Goal: Book appointment/travel/reservation

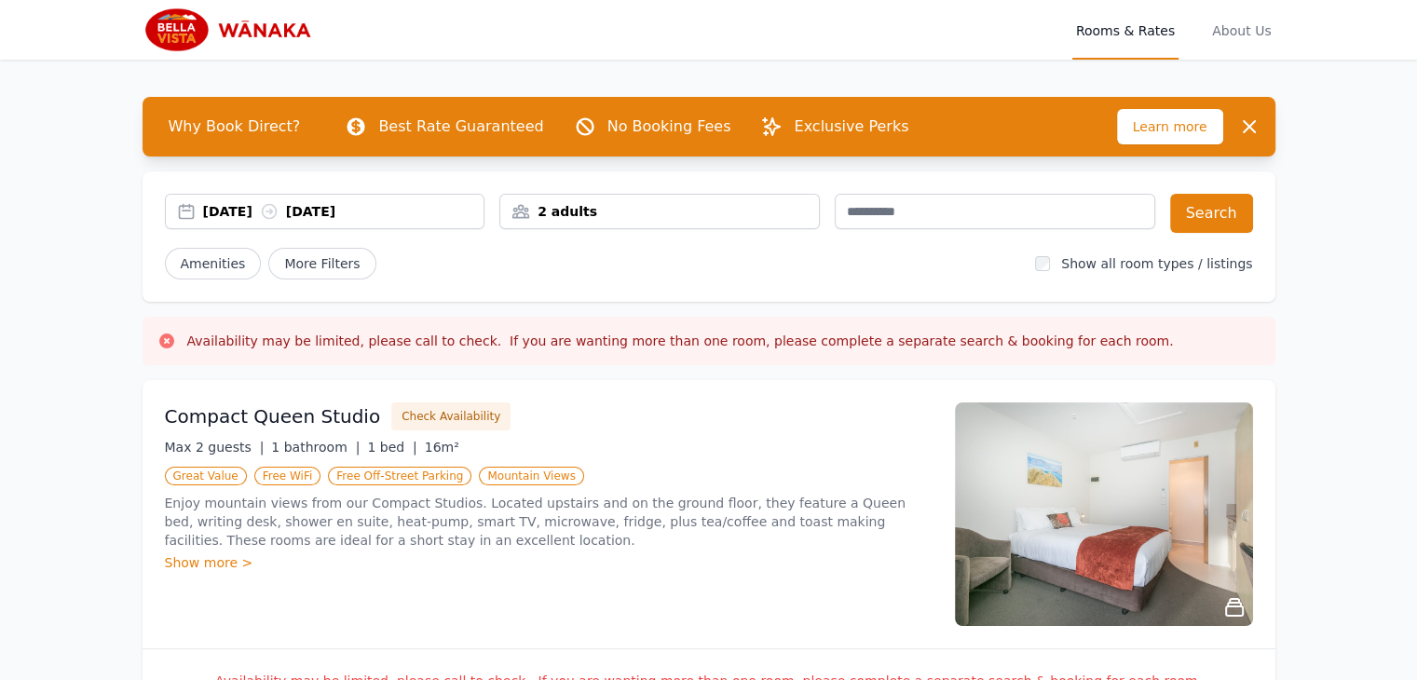
click at [764, 210] on div "2 adults" at bounding box center [659, 211] width 319 height 19
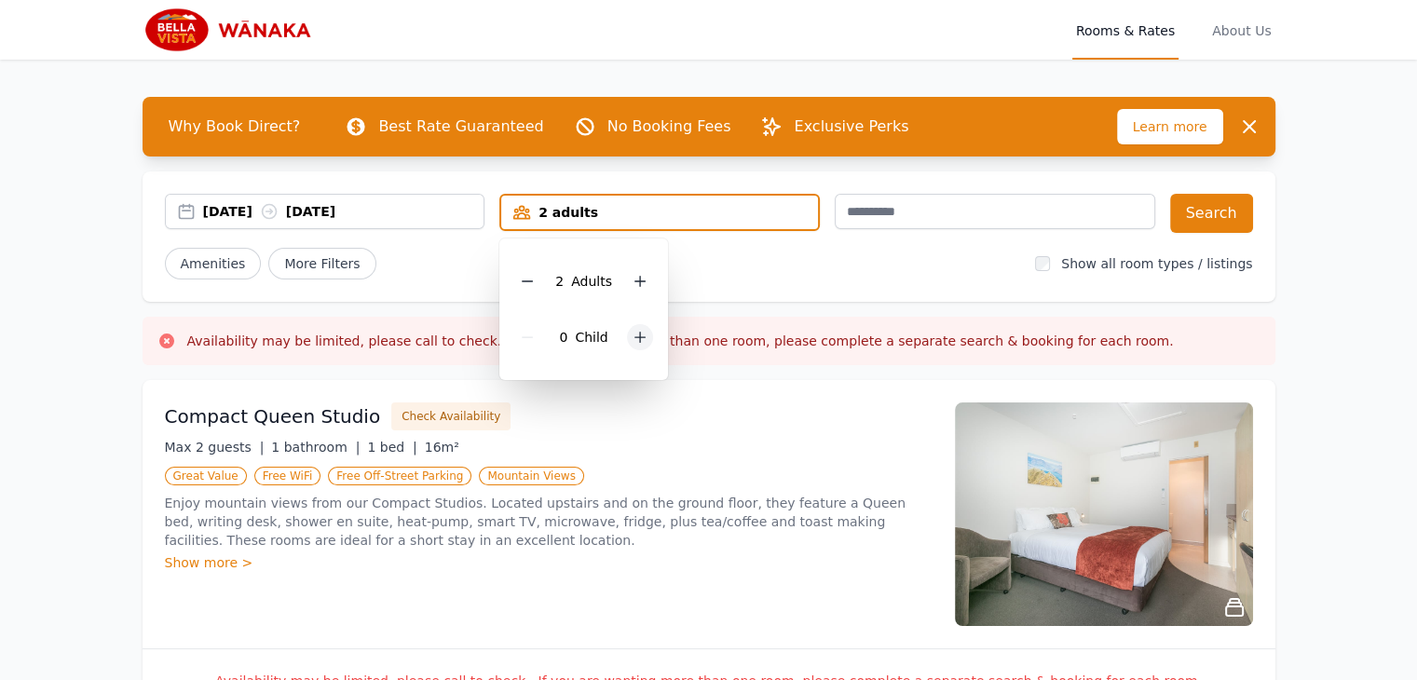
click at [633, 340] on icon at bounding box center [639, 337] width 15 height 15
click at [633, 340] on div "2 Child ren" at bounding box center [590, 337] width 152 height 56
click at [648, 333] on icon at bounding box center [652, 337] width 15 height 15
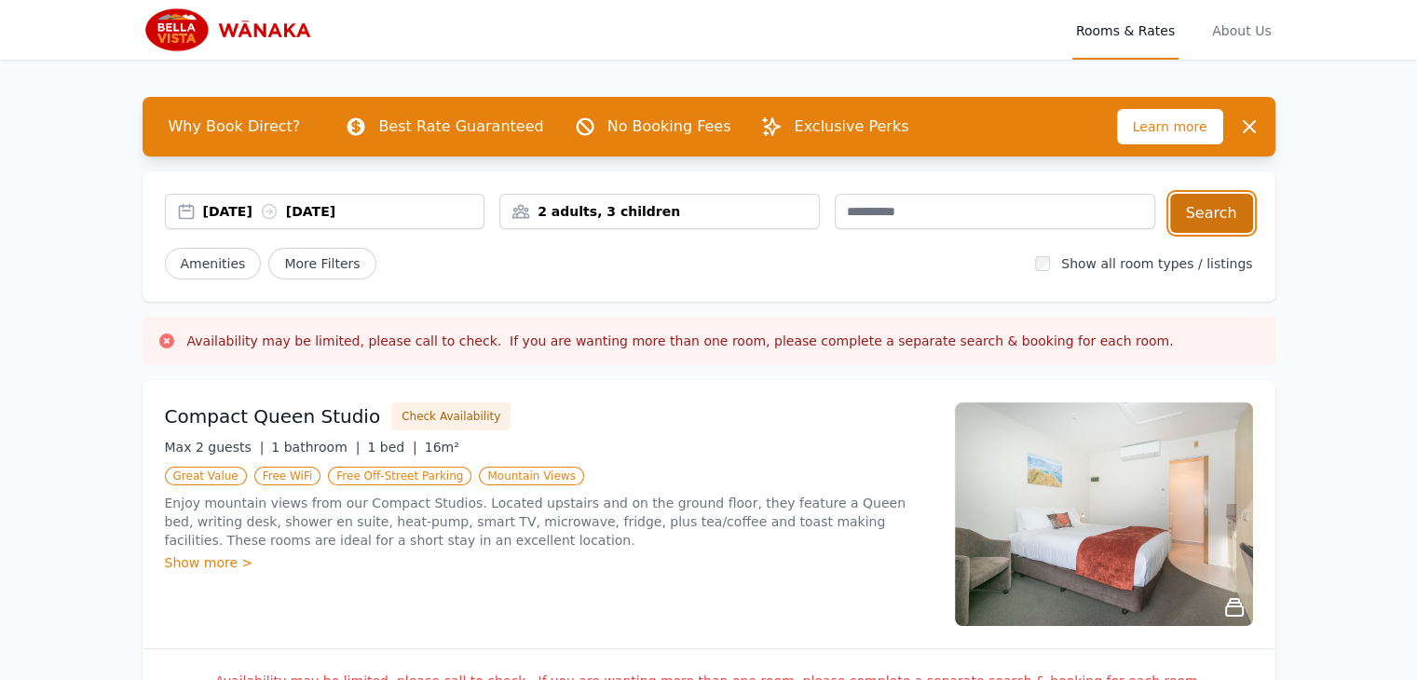
click at [1225, 210] on button "Search" at bounding box center [1211, 213] width 83 height 39
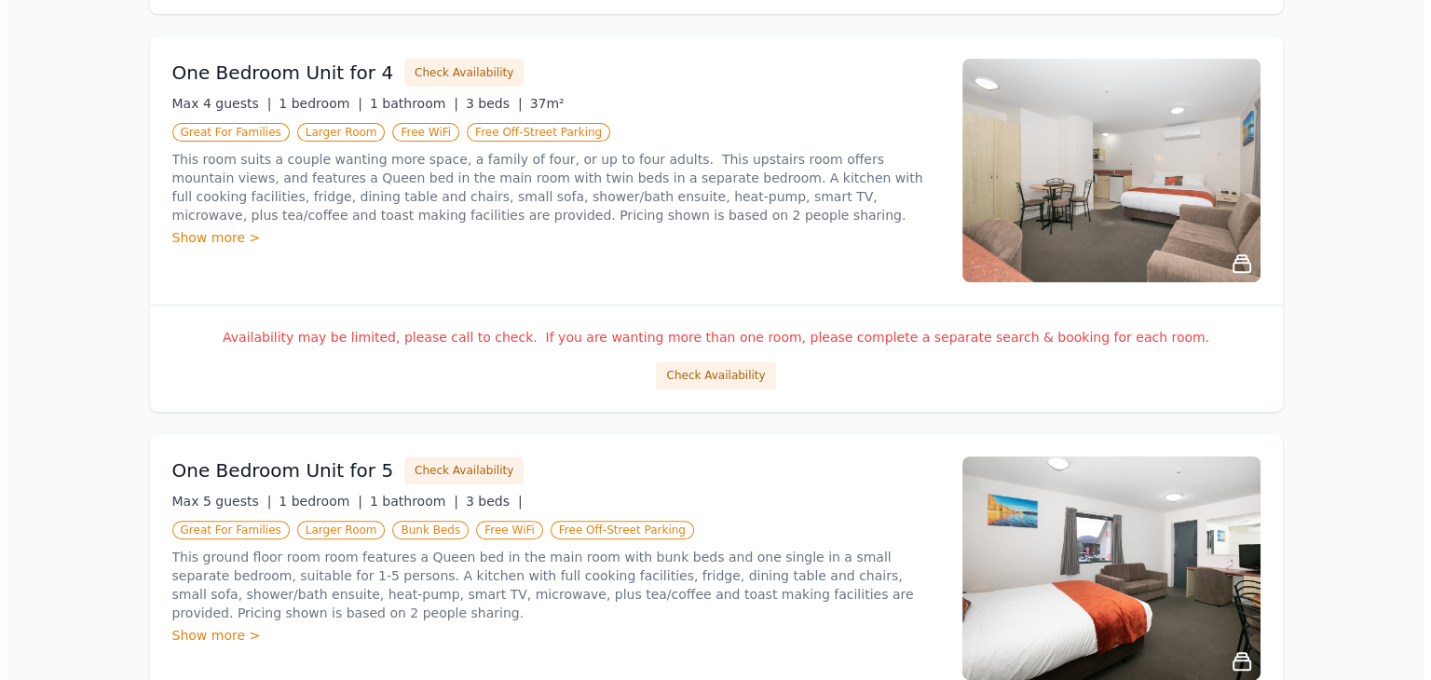
scroll to position [912, 0]
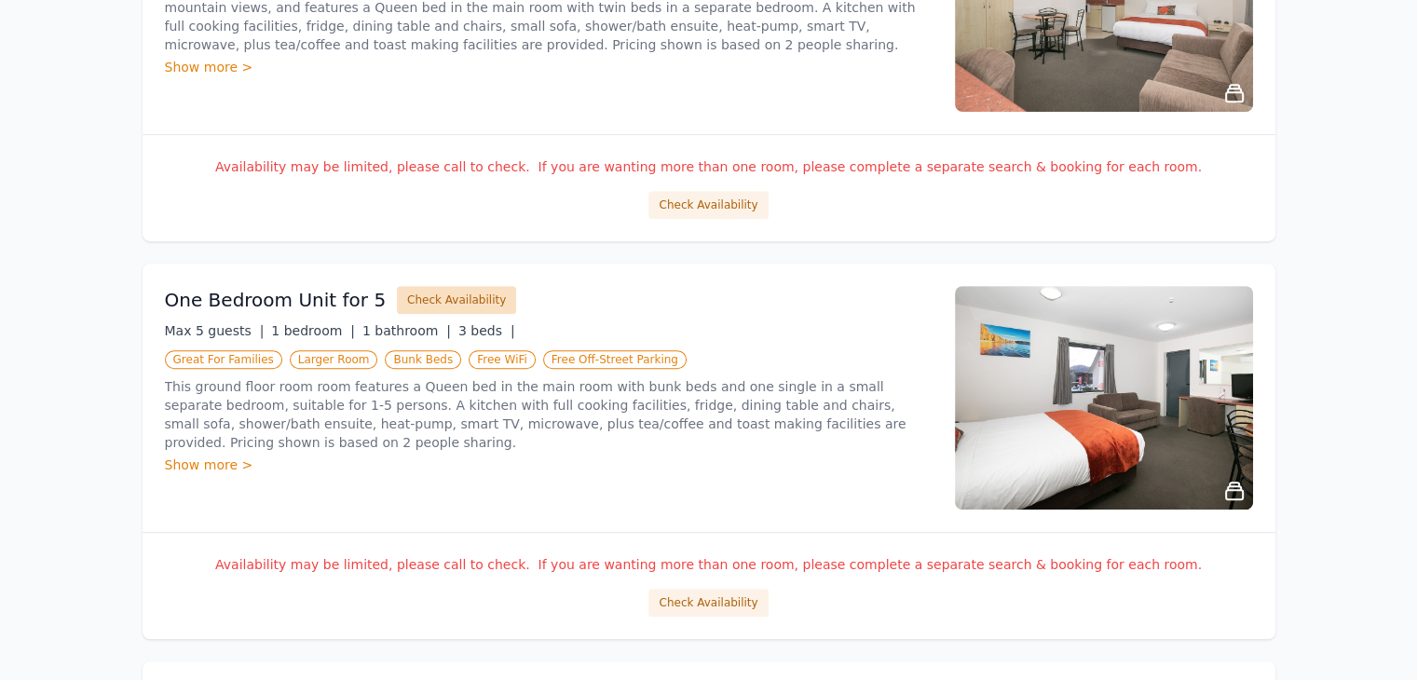
click at [455, 299] on button "Check Availability" at bounding box center [456, 300] width 119 height 28
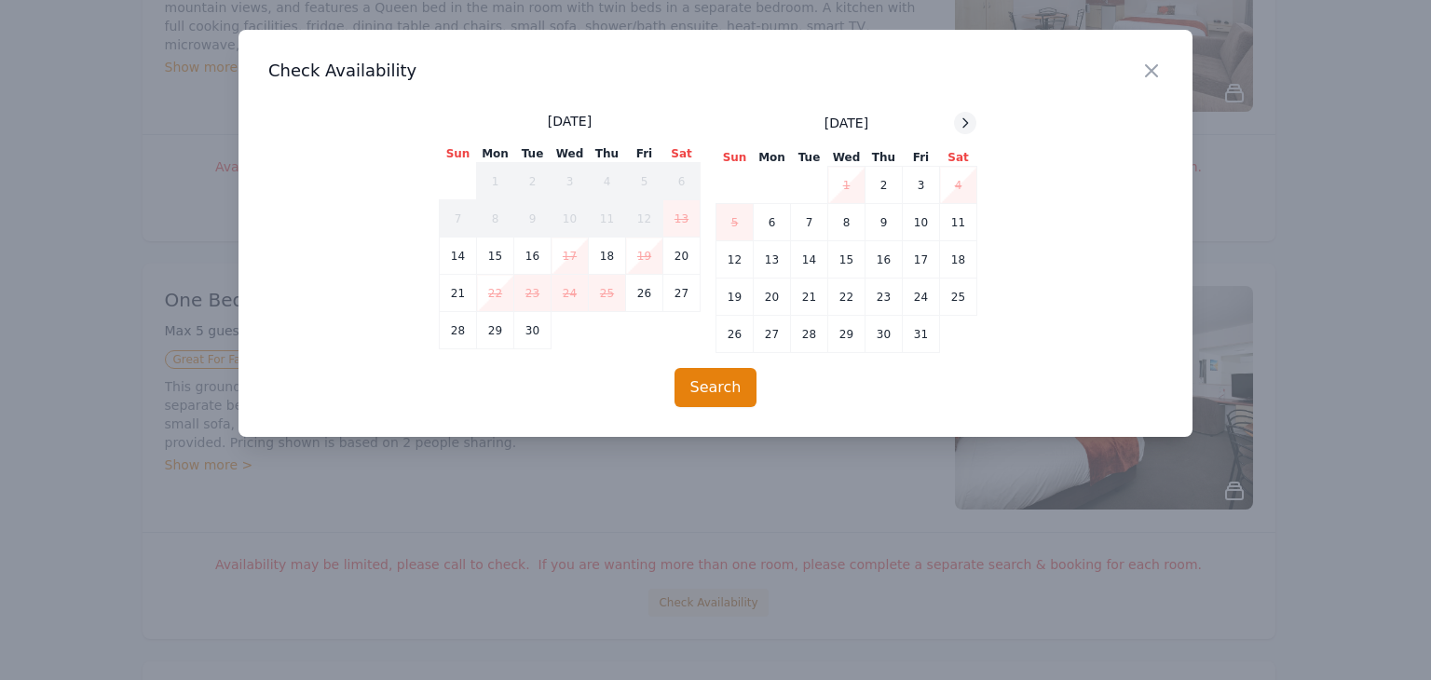
click at [956, 115] on div at bounding box center [965, 123] width 22 height 22
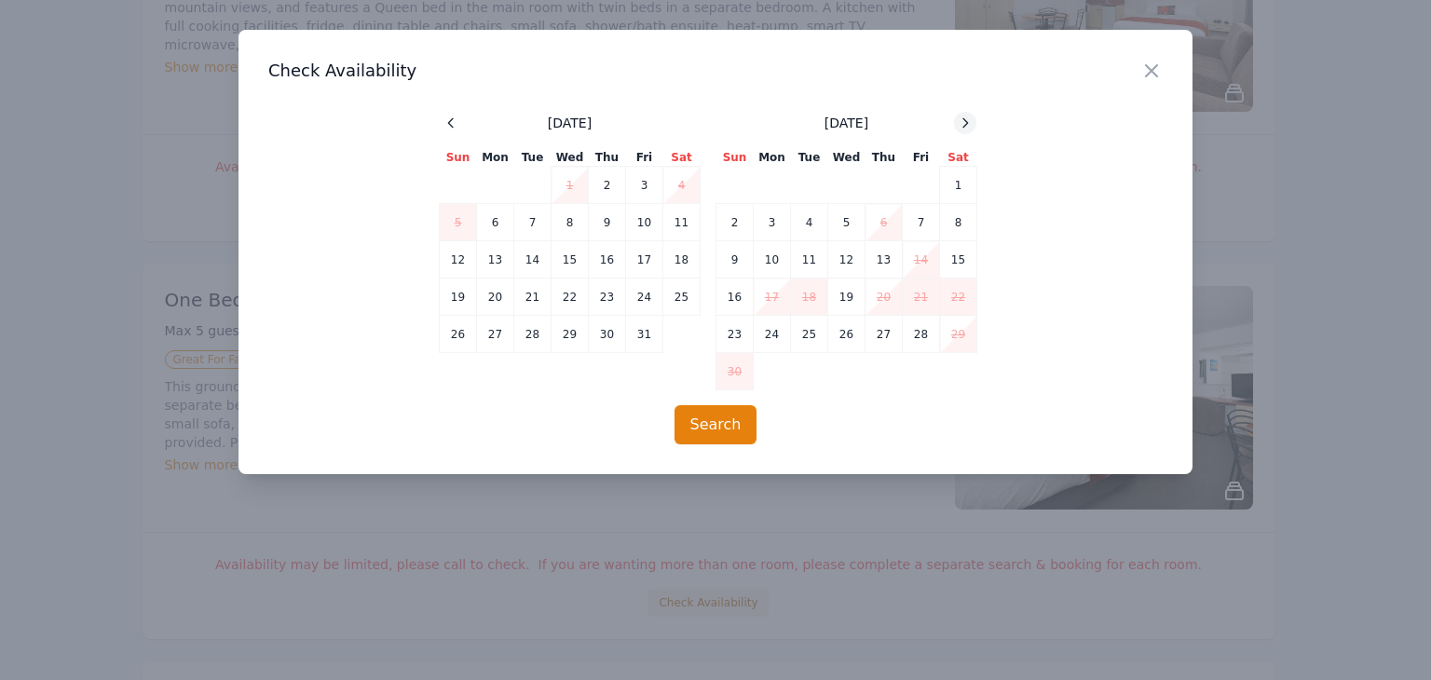
click at [956, 115] on div at bounding box center [965, 123] width 22 height 22
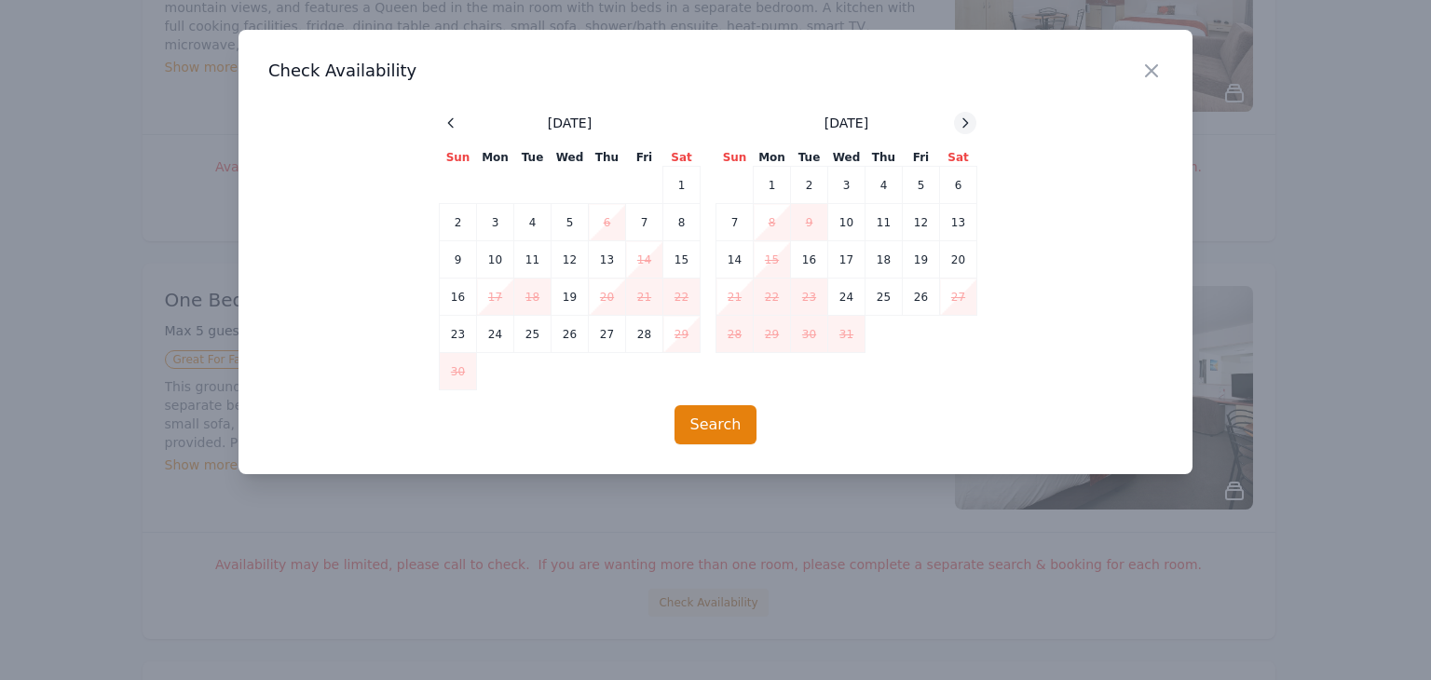
click at [956, 115] on div at bounding box center [965, 123] width 22 height 22
